Goal: Task Accomplishment & Management: Use online tool/utility

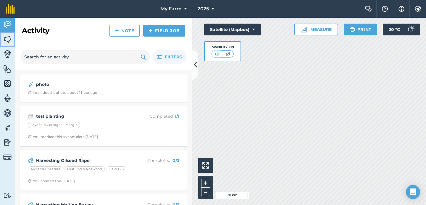
click at [7, 38] on img at bounding box center [7, 39] width 8 height 9
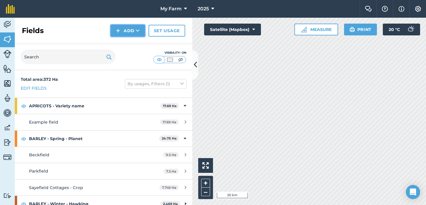
click at [139, 32] on button "Add" at bounding box center [128, 31] width 34 height 12
click at [135, 58] on link "Import" at bounding box center [127, 57] width 33 height 13
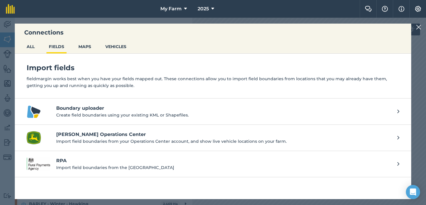
click at [108, 111] on h4 "Boundary uploader" at bounding box center [223, 108] width 335 height 7
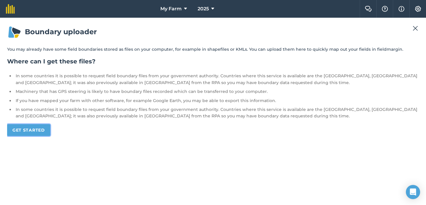
click at [34, 128] on link "Get started" at bounding box center [28, 130] width 43 height 12
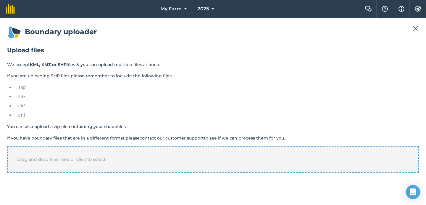
click at [74, 151] on div "Drag and drop files here or click to select" at bounding box center [212, 159] width 411 height 27
